Goal: Entertainment & Leisure: Consume media (video, audio)

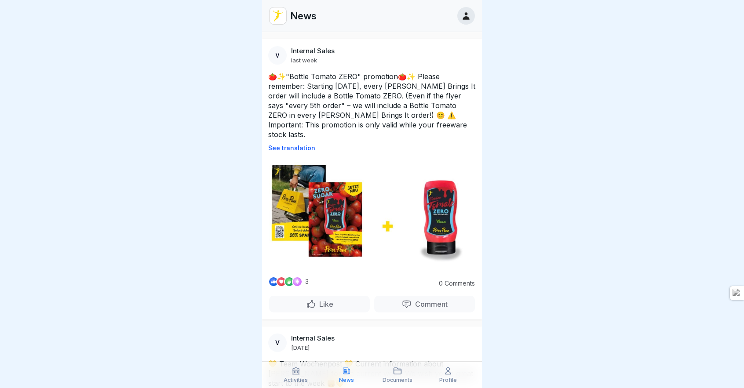
drag, startPoint x: 291, startPoint y: 86, endPoint x: 311, endPoint y: 76, distance: 21.6
click at [311, 76] on font "🍅✨"Bottle Tomato ZERO" promotion🍅✨ Please remember: Starting [DATE], every [PER…" at bounding box center [372, 105] width 209 height 67
drag, startPoint x: 311, startPoint y: 76, endPoint x: 387, endPoint y: 133, distance: 95.6
click at [387, 133] on p "🍅✨"Bottle Tomato ZERO" promotion🍅✨ Please remember: Starting [DATE], every [PER…" at bounding box center [372, 106] width 208 height 68
drag, startPoint x: 409, startPoint y: 128, endPoint x: 348, endPoint y: 86, distance: 74.4
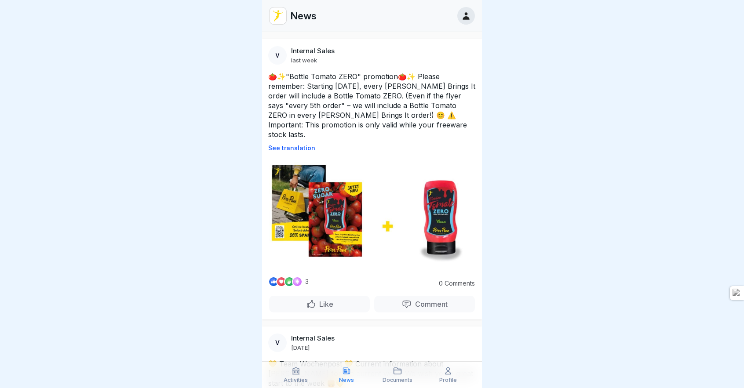
click at [348, 86] on p "🍅✨"Bottle Tomato ZERO" promotion🍅✨ Please remember: Starting [DATE], every [PER…" at bounding box center [372, 106] width 208 height 68
drag, startPoint x: 348, startPoint y: 86, endPoint x: 397, endPoint y: 128, distance: 64.3
click at [397, 128] on font "🍅✨"Bottle Tomato ZERO" promotion🍅✨ Please remember: Starting [DATE], every [PER…" at bounding box center [372, 105] width 209 height 67
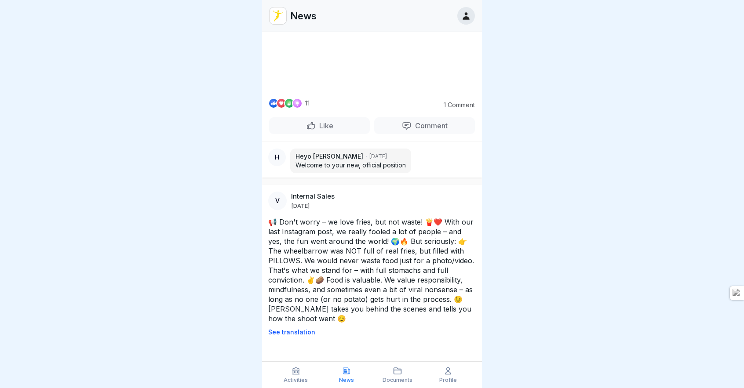
scroll to position [1181, 0]
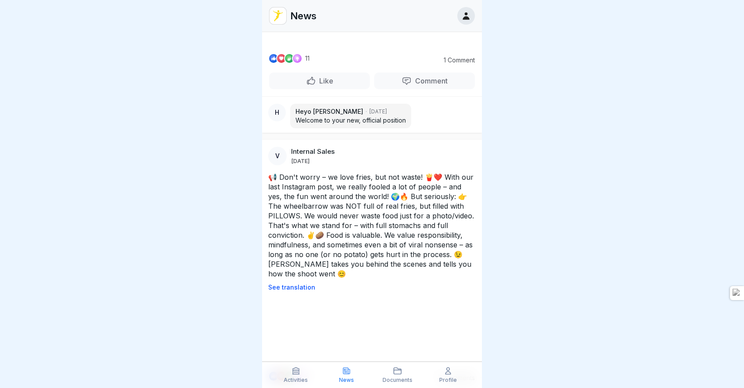
click at [402, 46] on video at bounding box center [372, 13] width 132 height 66
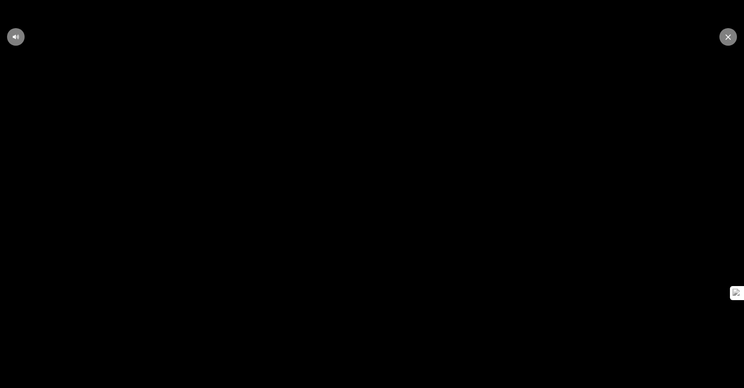
click at [518, 163] on video at bounding box center [372, 194] width 744 height 388
click at [723, 41] on div at bounding box center [729, 37] width 18 height 18
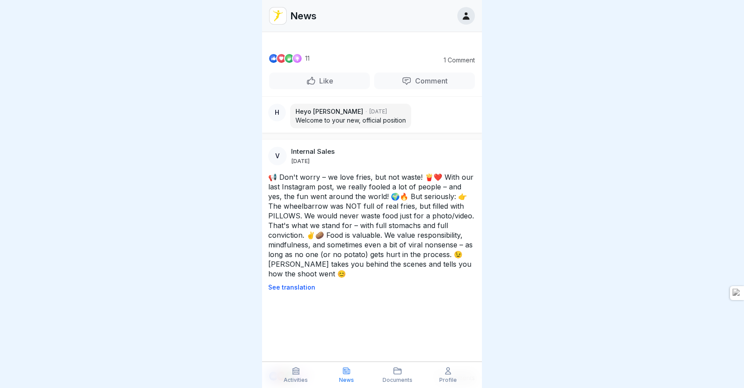
scroll to position [7, 0]
